Goal: Use online tool/utility: Utilize a website feature to perform a specific function

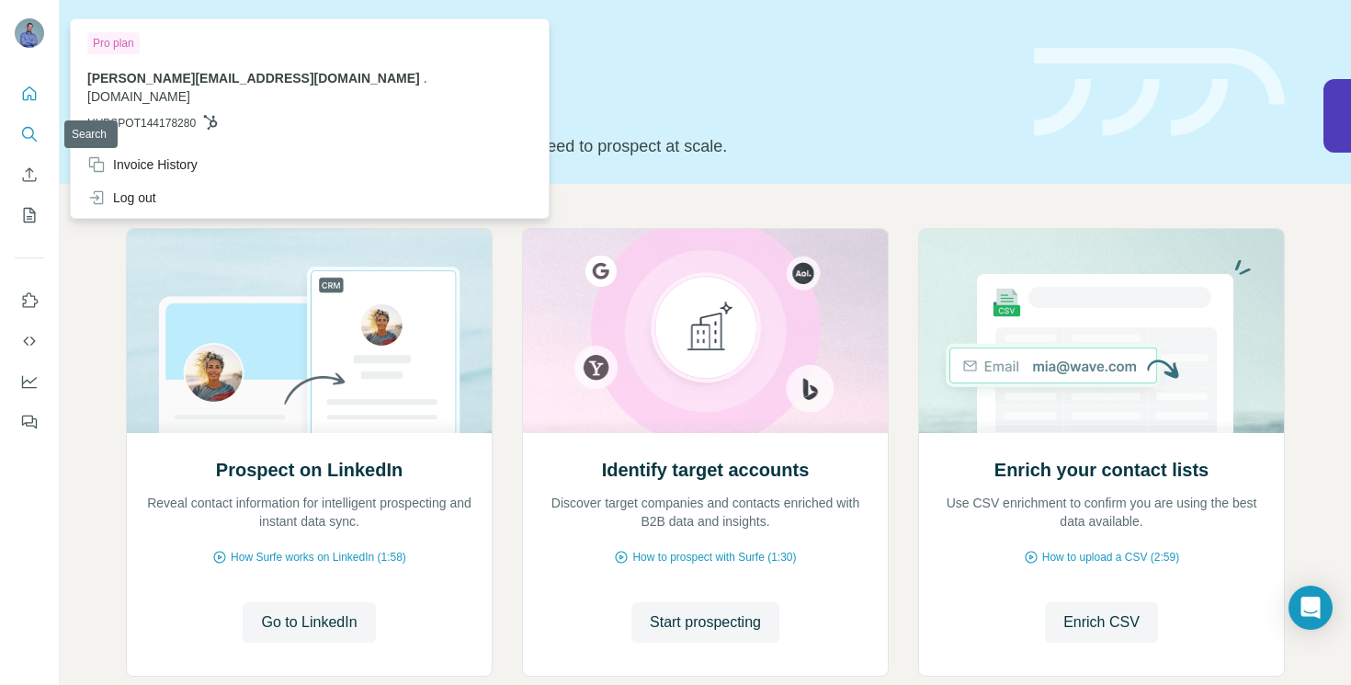
click at [31, 144] on button "Search" at bounding box center [29, 134] width 29 height 33
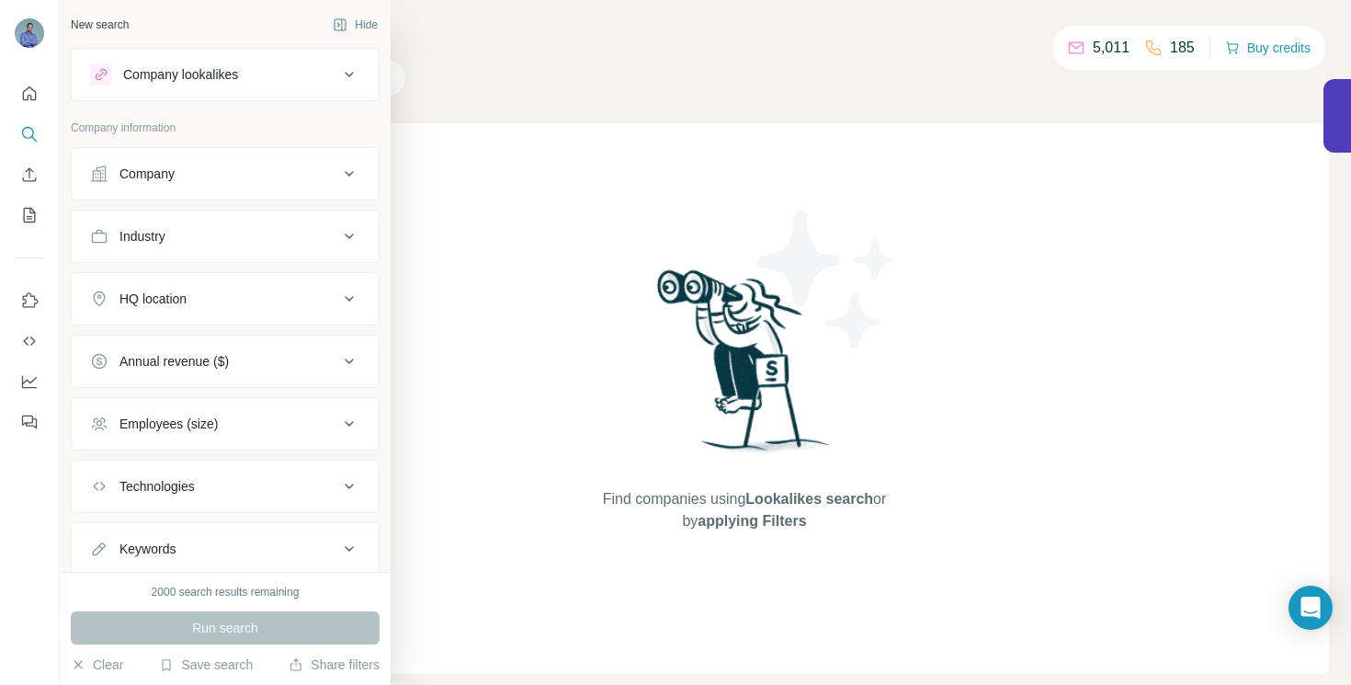
click at [213, 75] on div "Company lookalikes" at bounding box center [180, 74] width 115 height 18
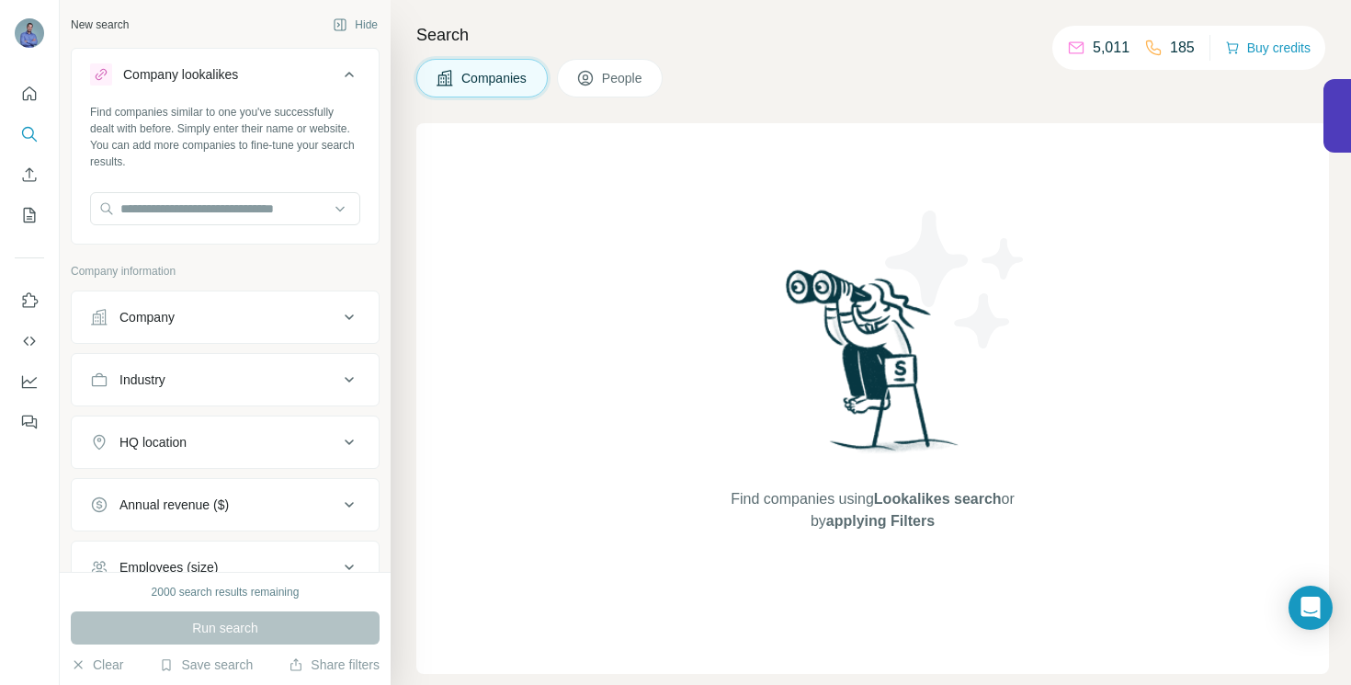
click at [190, 231] on div "Find companies similar to one you've successfully dealt with before. Simply ent…" at bounding box center [225, 172] width 307 height 136
click at [195, 208] on input "text" at bounding box center [225, 208] width 270 height 33
click at [176, 307] on button "Company" at bounding box center [225, 317] width 307 height 44
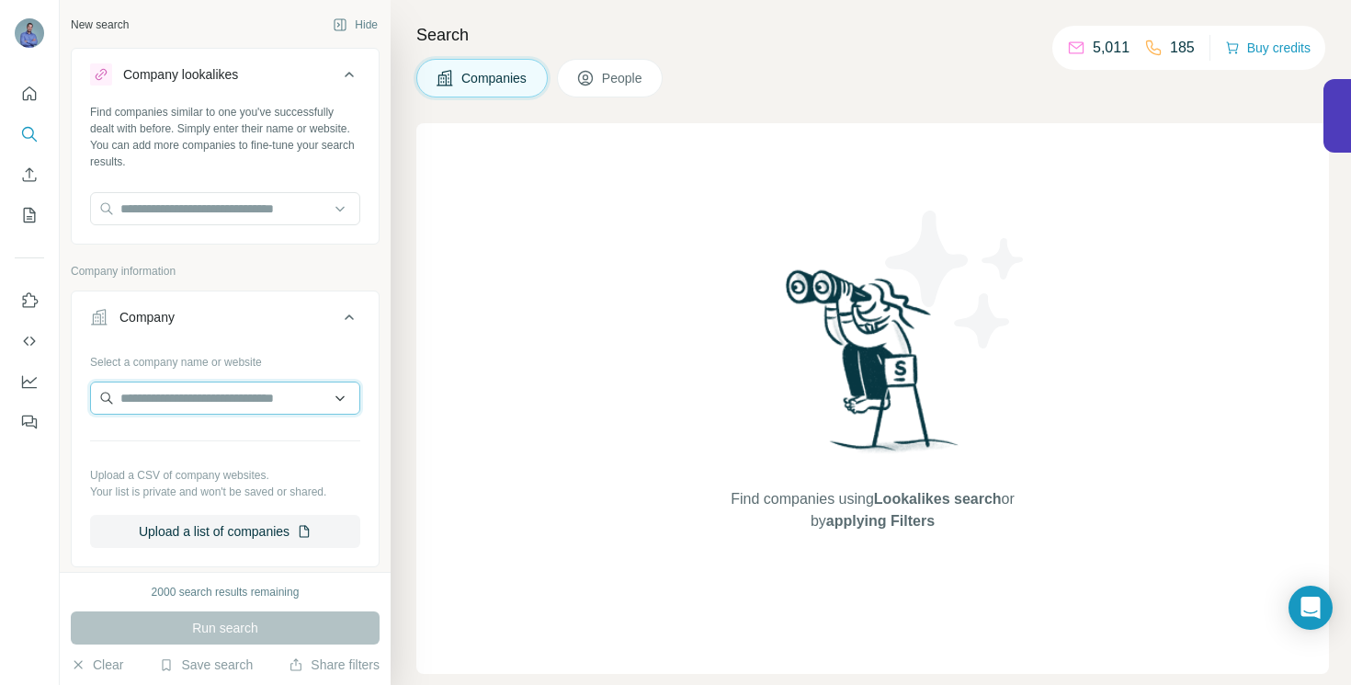
click at [166, 385] on input "text" at bounding box center [225, 397] width 270 height 33
paste input "**********"
type input "**********"
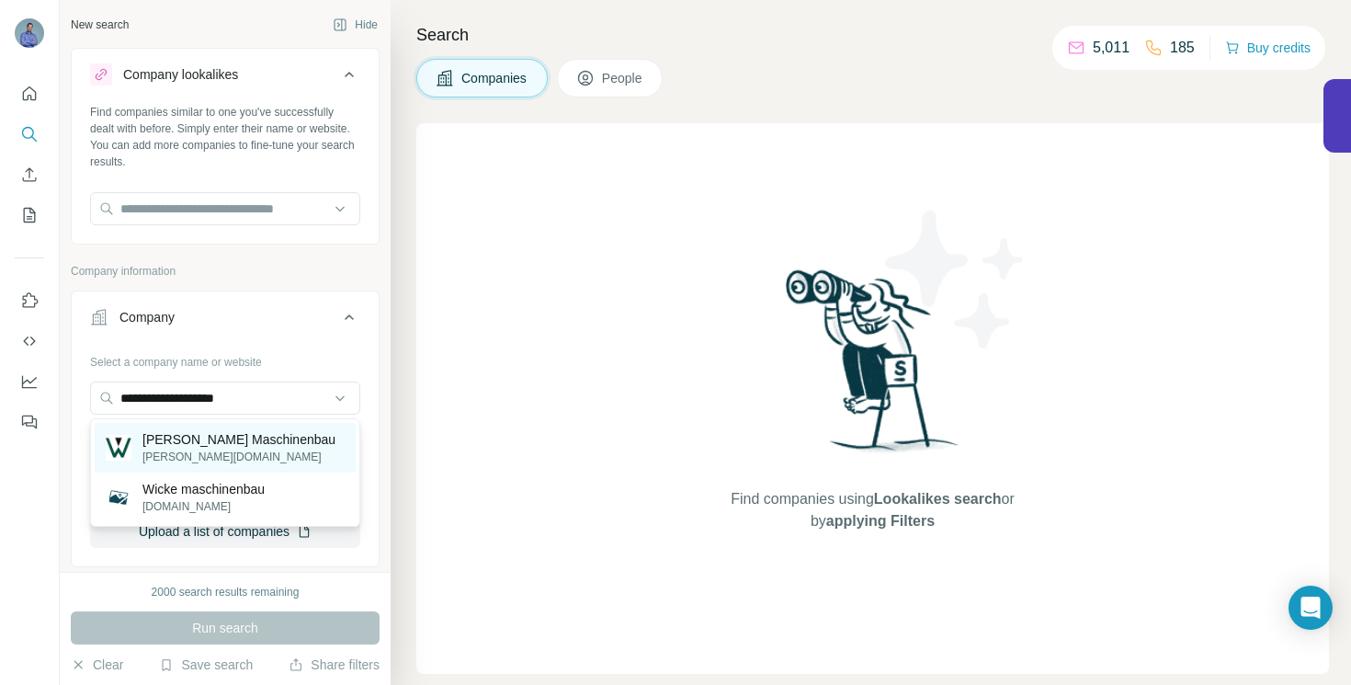
click at [198, 460] on p "[PERSON_NAME][DOMAIN_NAME]" at bounding box center [238, 456] width 193 height 17
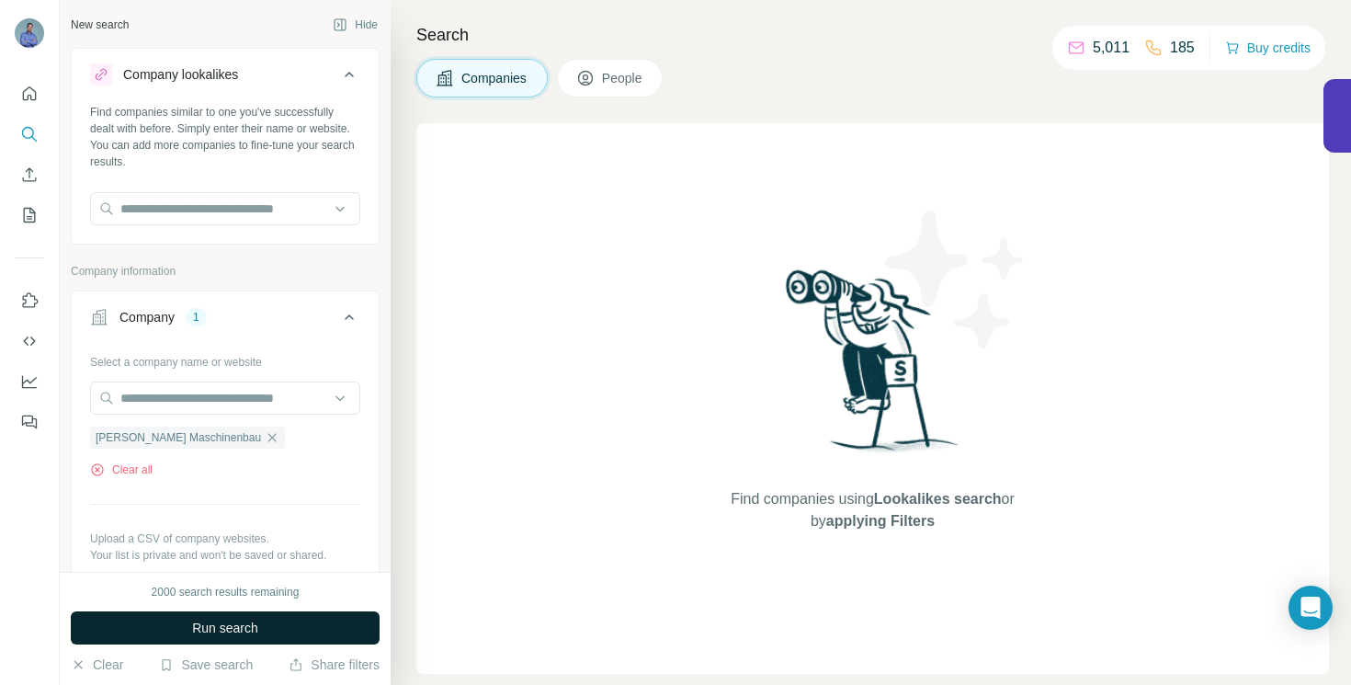
click at [241, 631] on span "Run search" at bounding box center [225, 627] width 66 height 18
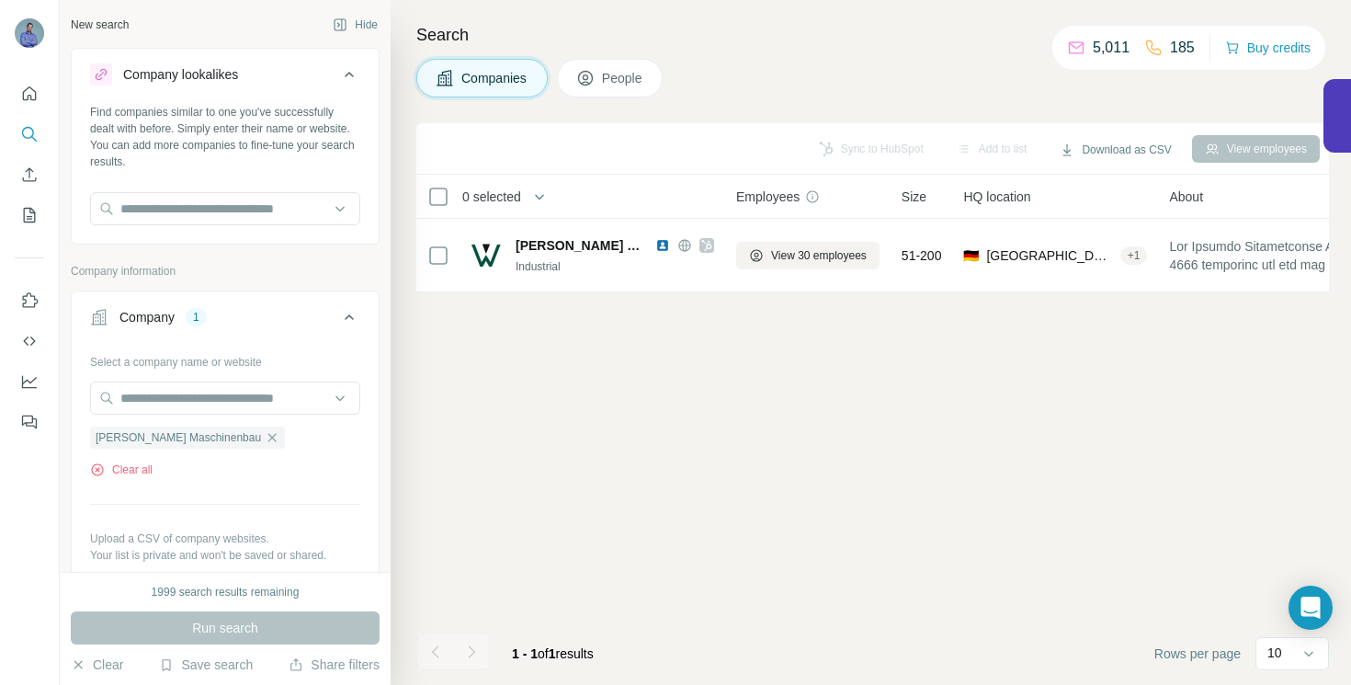
click at [594, 80] on icon at bounding box center [585, 78] width 18 height 18
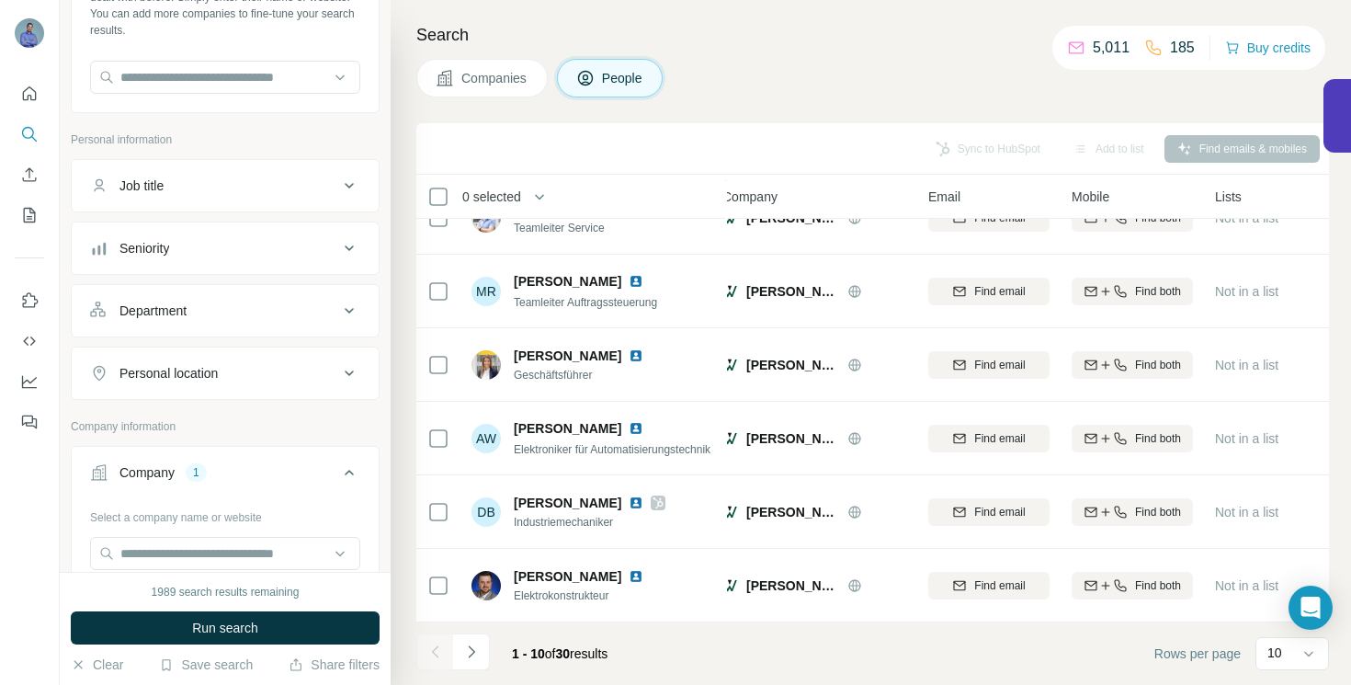
scroll to position [0, 14]
